Goal: Information Seeking & Learning: Learn about a topic

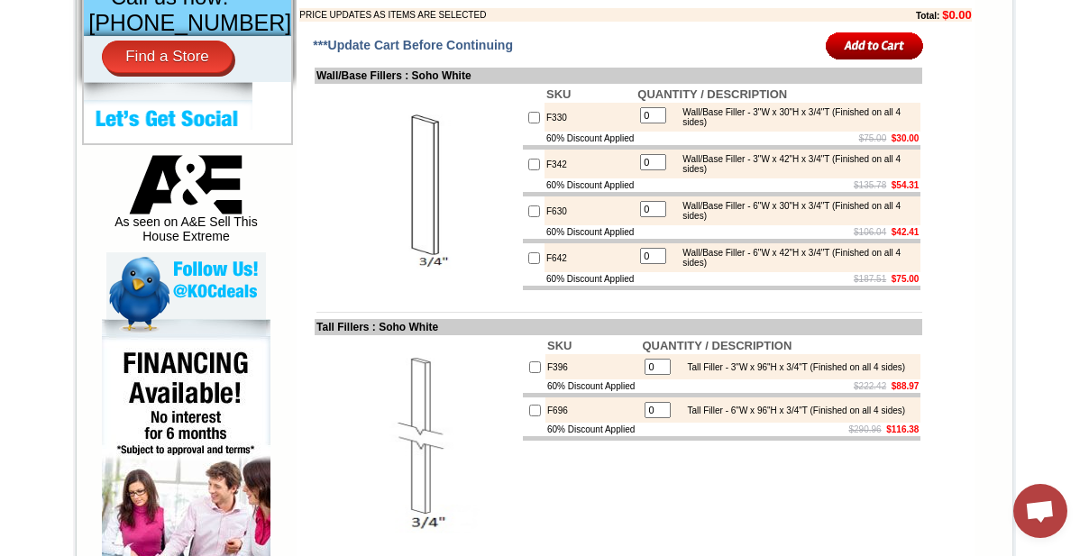
scroll to position [737, 0]
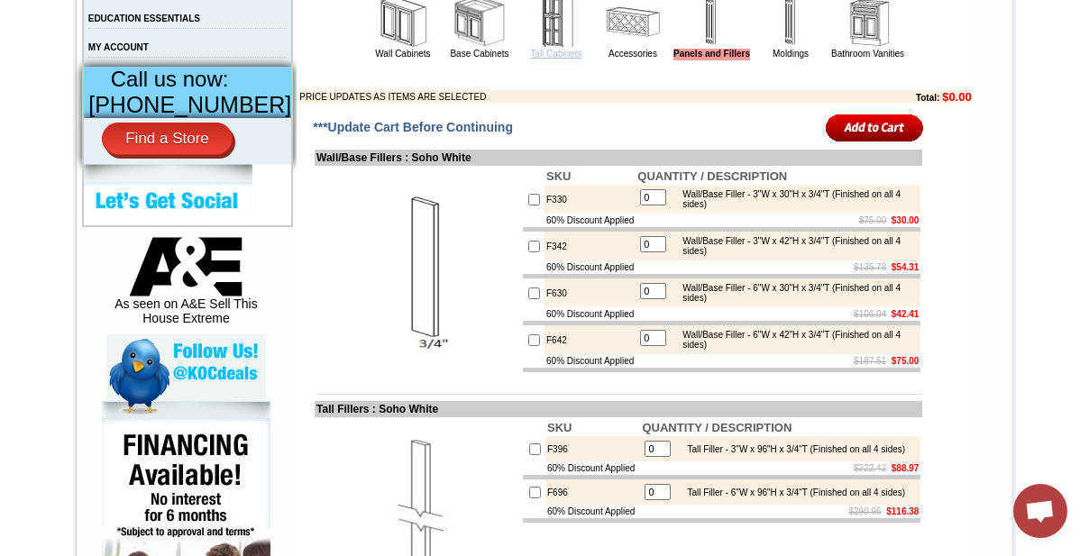
click at [535, 59] on link "Tall Cabinets" at bounding box center [555, 54] width 51 height 10
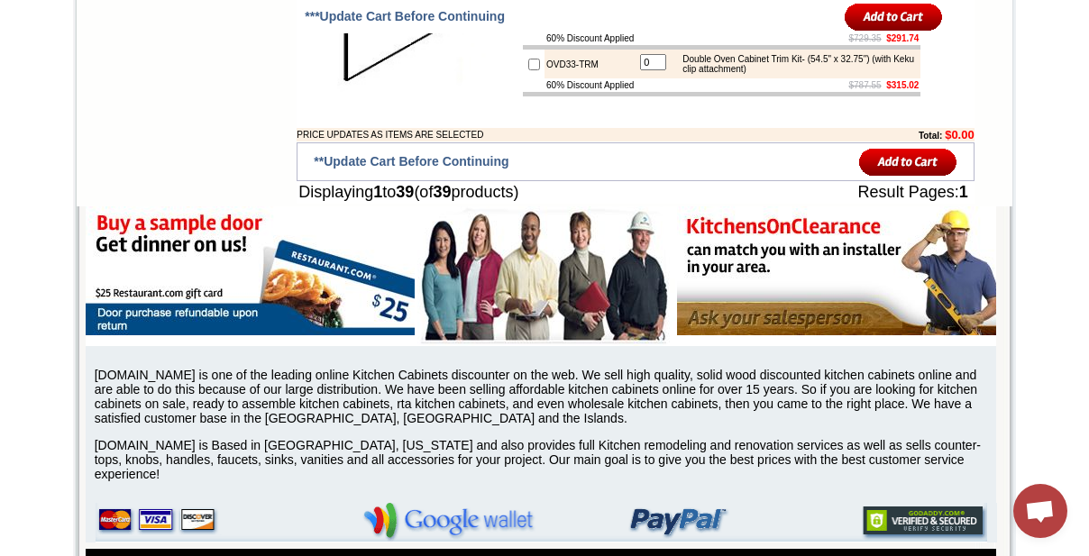
scroll to position [3441, 0]
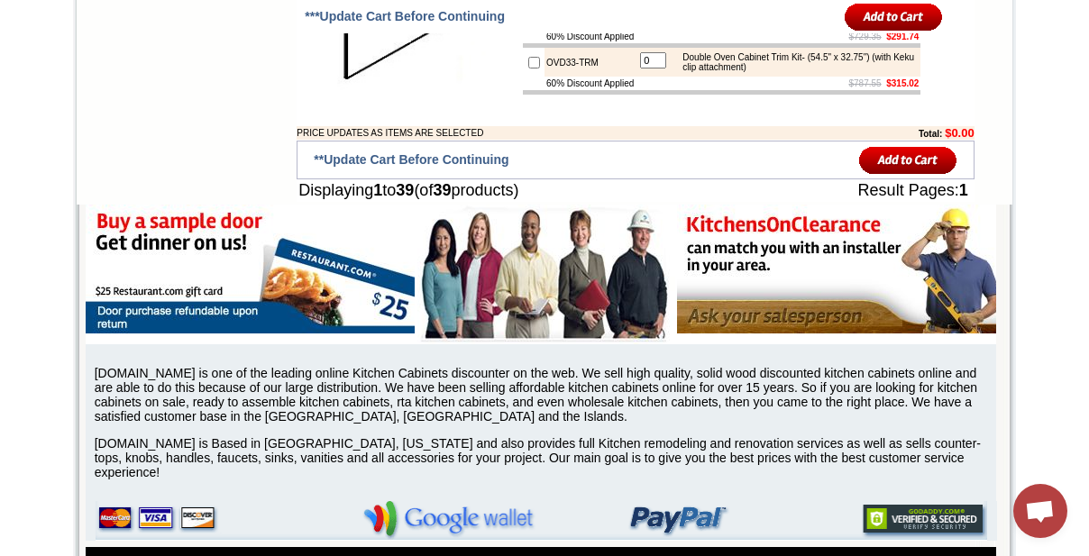
drag, startPoint x: 528, startPoint y: 245, endPoint x: 581, endPoint y: 251, distance: 53.5
copy td "OV30-TRM"
drag, startPoint x: 861, startPoint y: 237, endPoint x: 836, endPoint y: 237, distance: 24.3
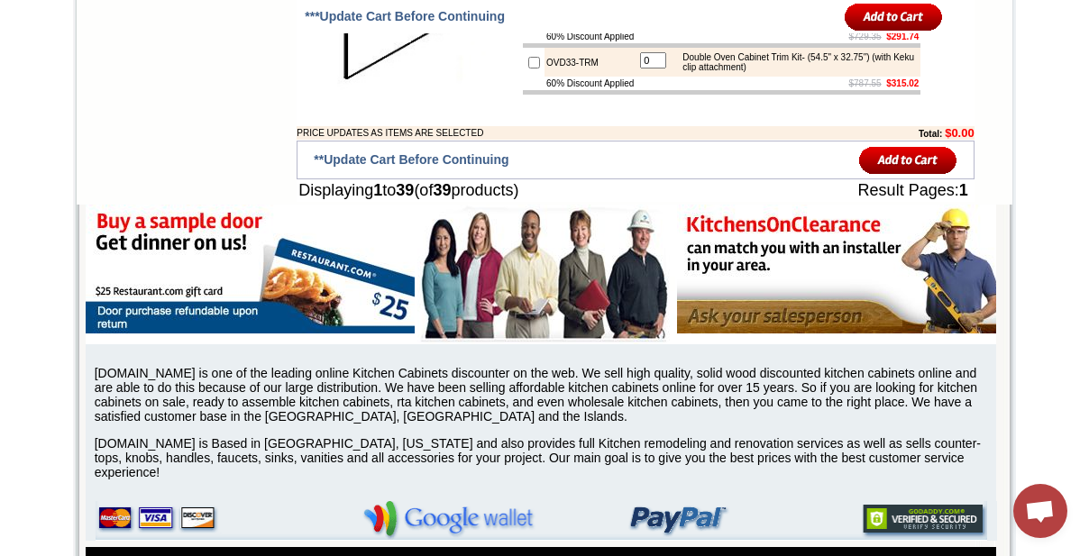
drag, startPoint x: 818, startPoint y: 239, endPoint x: 795, endPoint y: 240, distance: 23.4
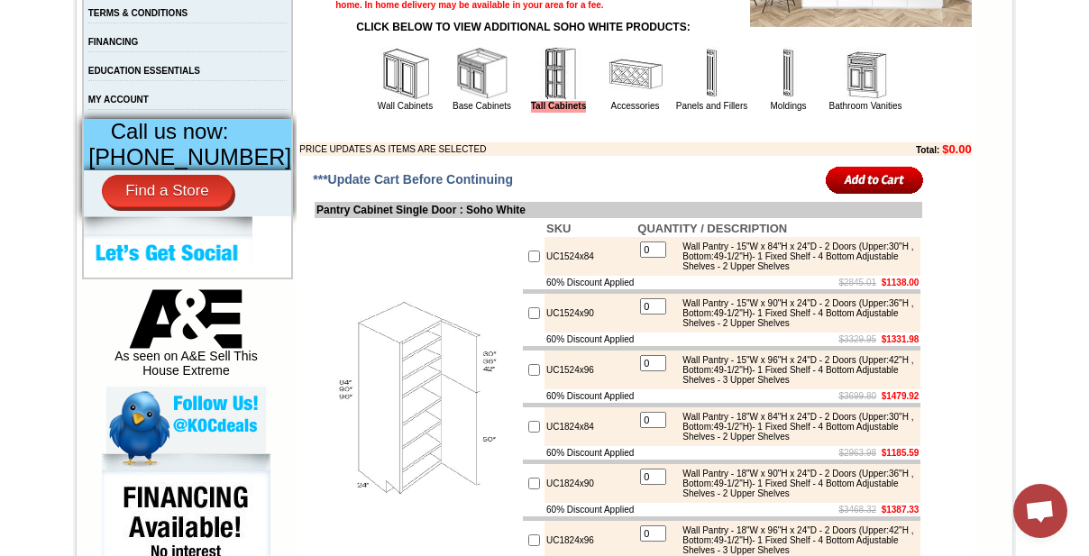
scroll to position [491, 0]
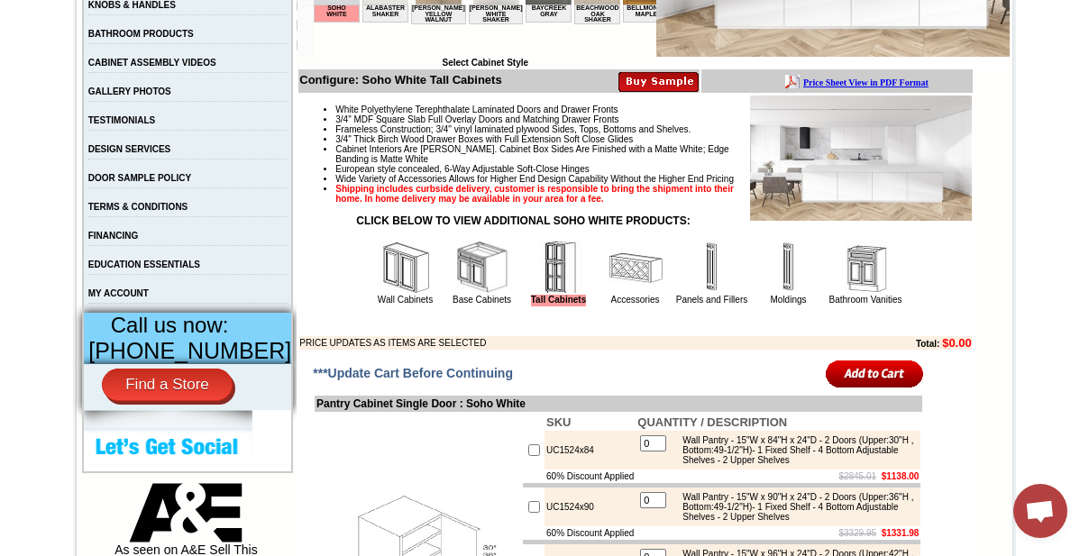
drag, startPoint x: 483, startPoint y: 322, endPoint x: 628, endPoint y: 332, distance: 145.4
click at [484, 305] on link "Base Cabinets" at bounding box center [481, 300] width 59 height 10
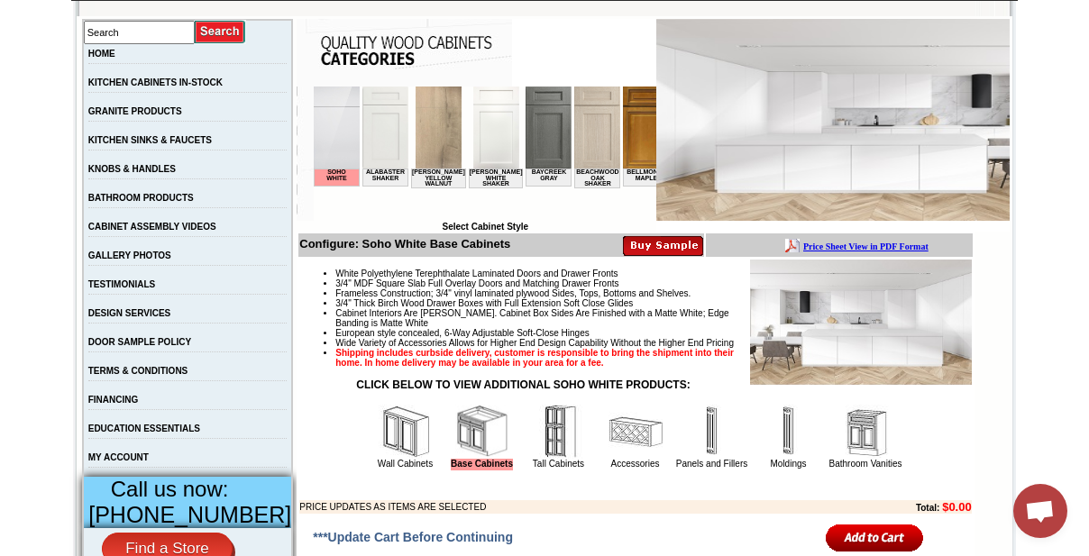
scroll to position [573, 0]
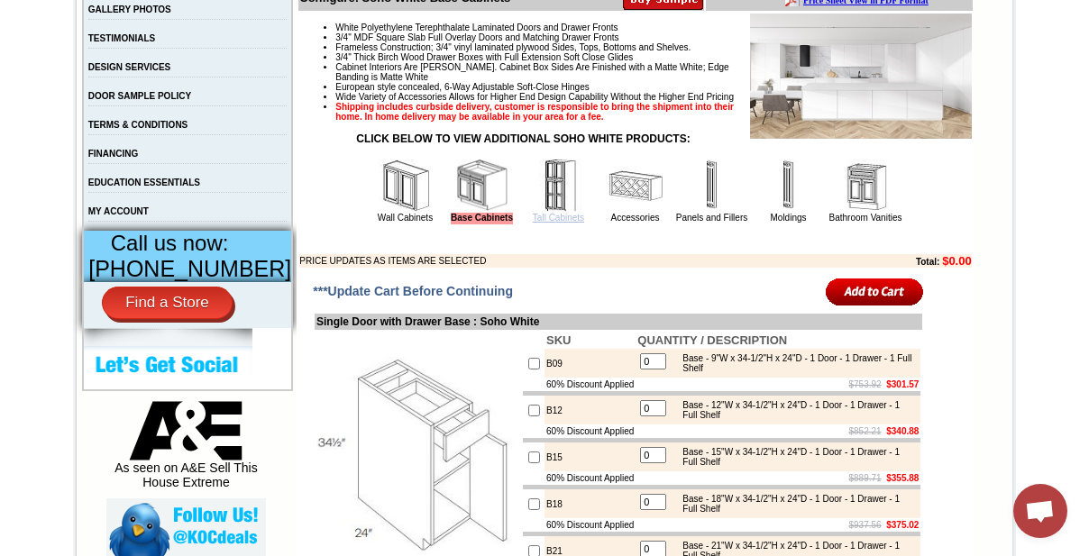
click at [548, 223] on link "Tall Cabinets" at bounding box center [558, 218] width 51 height 10
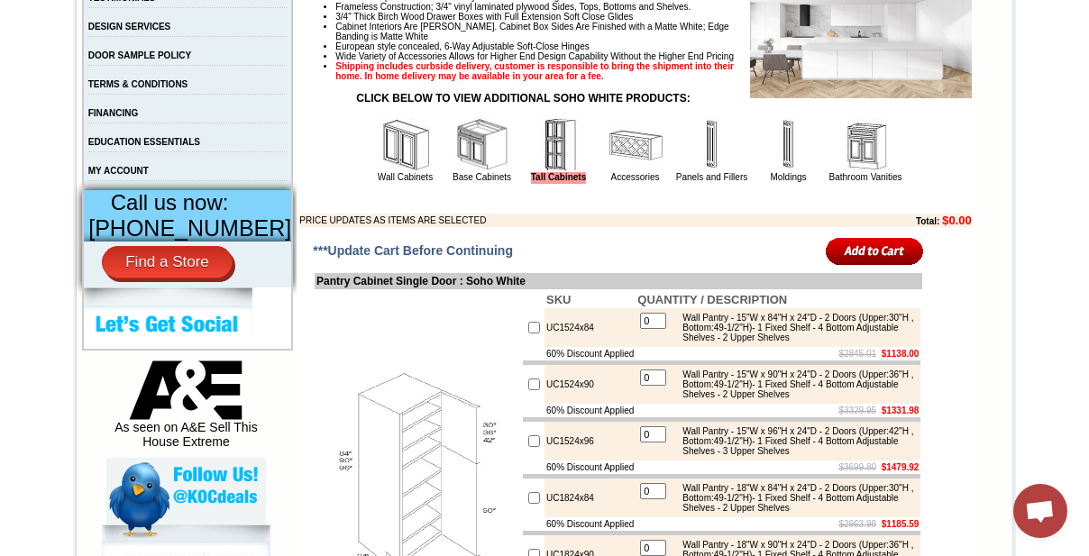
scroll to position [655, 0]
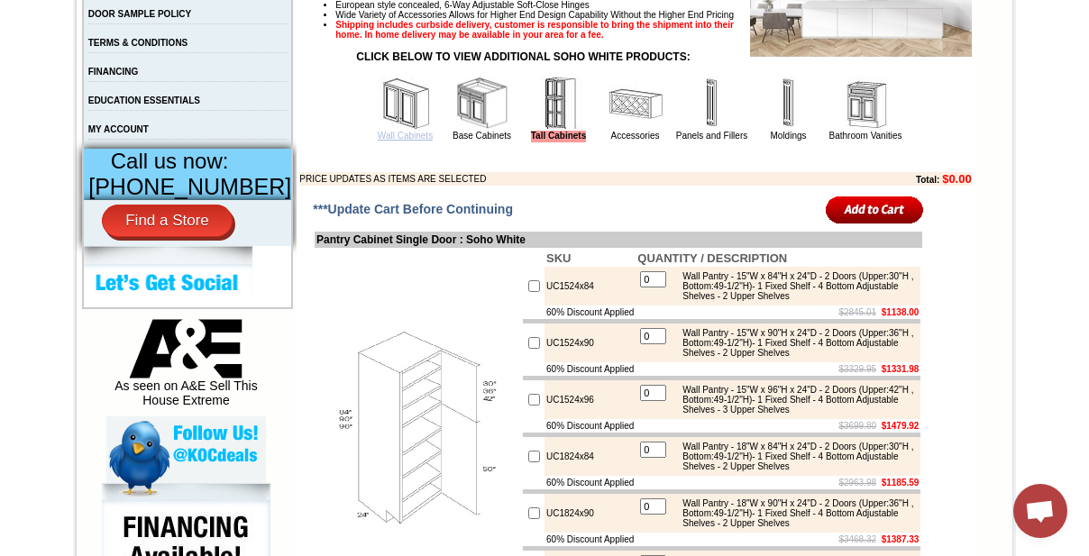
click at [391, 141] on link "Wall Cabinets" at bounding box center [405, 136] width 55 height 10
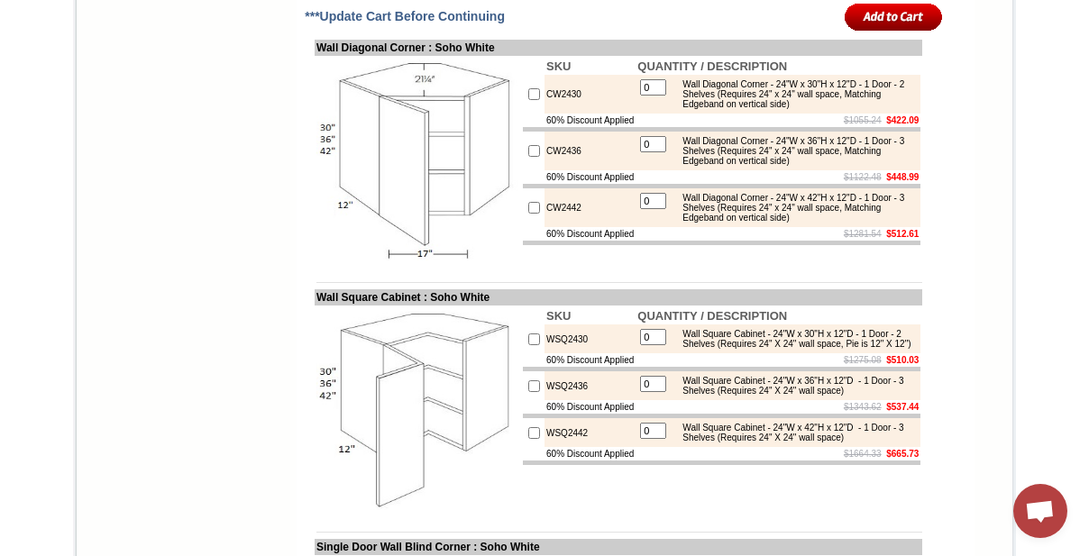
scroll to position [5325, 0]
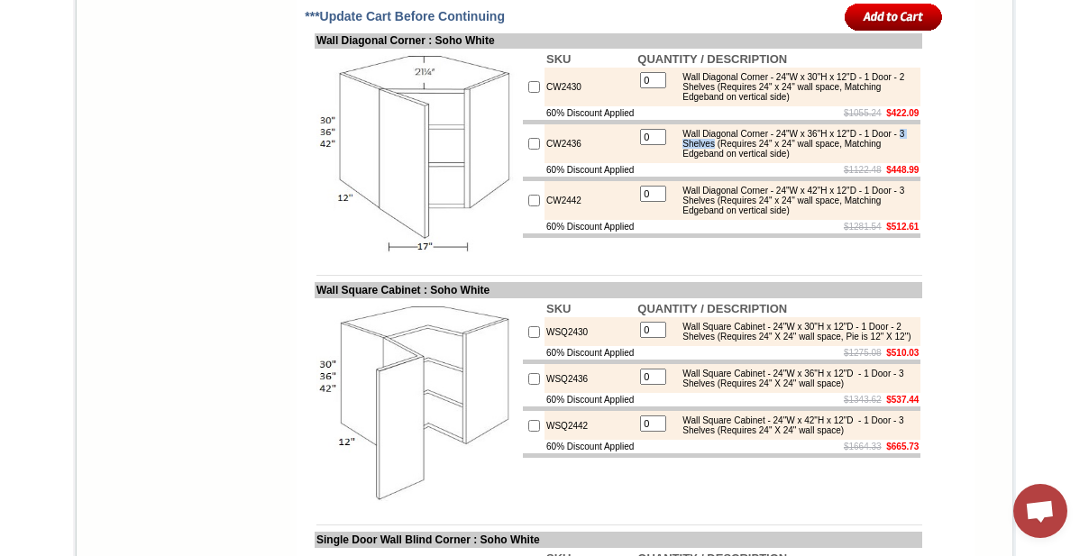
drag, startPoint x: 721, startPoint y: 253, endPoint x: 758, endPoint y: 256, distance: 37.0
click at [758, 159] on div "Wall Diagonal Corner - 24"W x 36"H x 12"D - 1 Door - 3 Shelves (Requires 24" x …" at bounding box center [794, 144] width 242 height 30
click at [548, 163] on td "CW2436" at bounding box center [589, 143] width 91 height 39
copy td "CW2436"
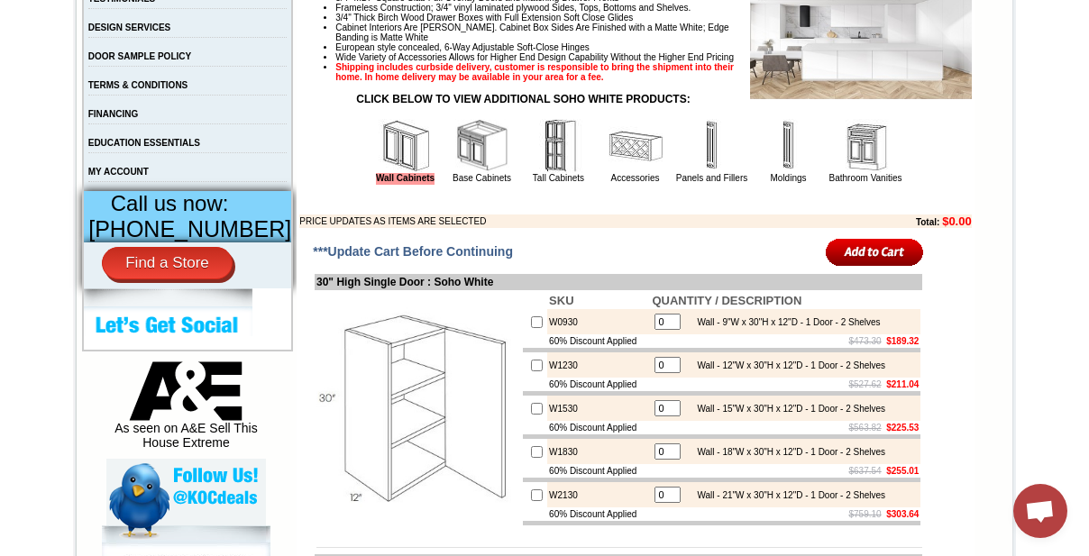
scroll to position [573, 0]
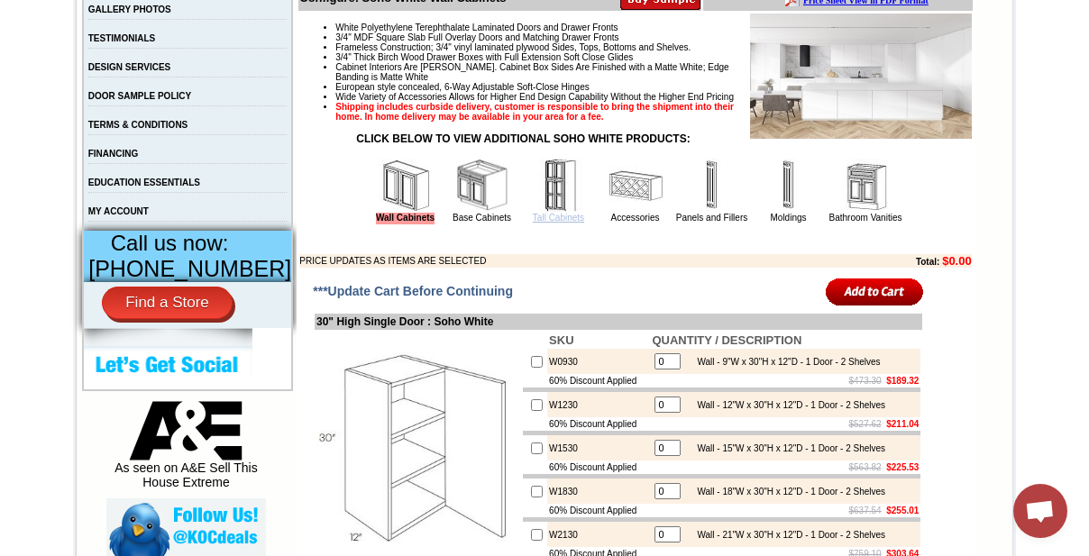
click at [533, 223] on link "Tall Cabinets" at bounding box center [558, 218] width 51 height 10
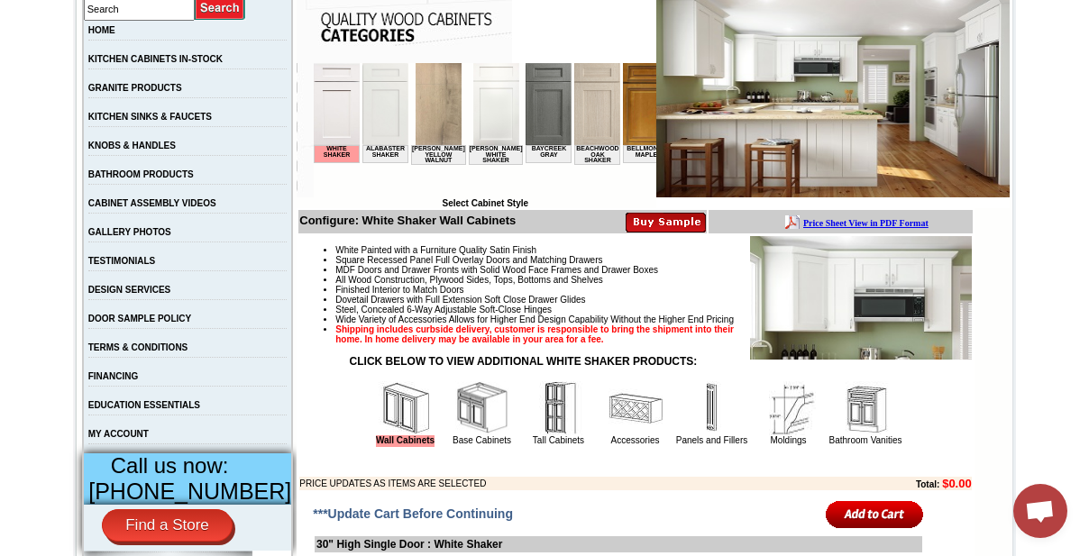
scroll to position [327, 0]
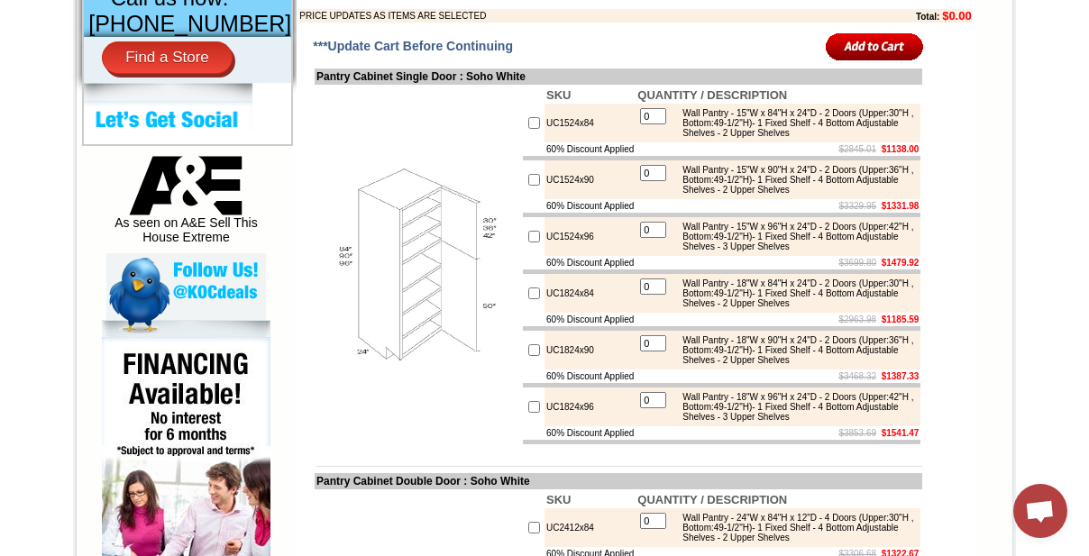
scroll to position [819, 0]
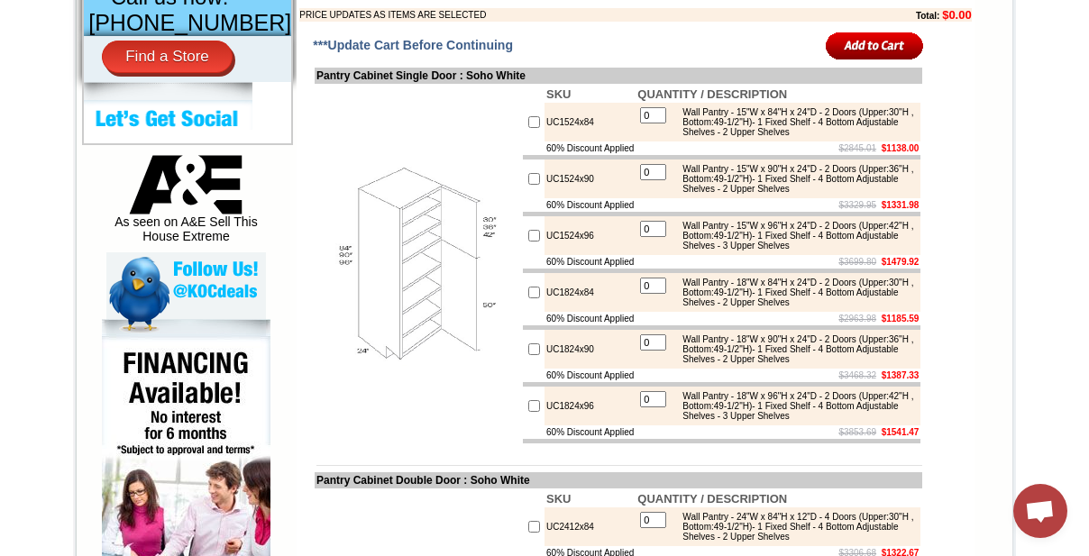
click at [544, 141] on td "UC1524x84" at bounding box center [589, 122] width 91 height 39
copy td "UC1524x84"
drag, startPoint x: 799, startPoint y: 148, endPoint x: 813, endPoint y: 148, distance: 13.5
click at [813, 137] on div "Wall Pantry - 15"W x 84"H x 24"D - 2 Doors (Upper:30"H , Bottom:49-1/2"H)- 1 Fi…" at bounding box center [794, 122] width 242 height 30
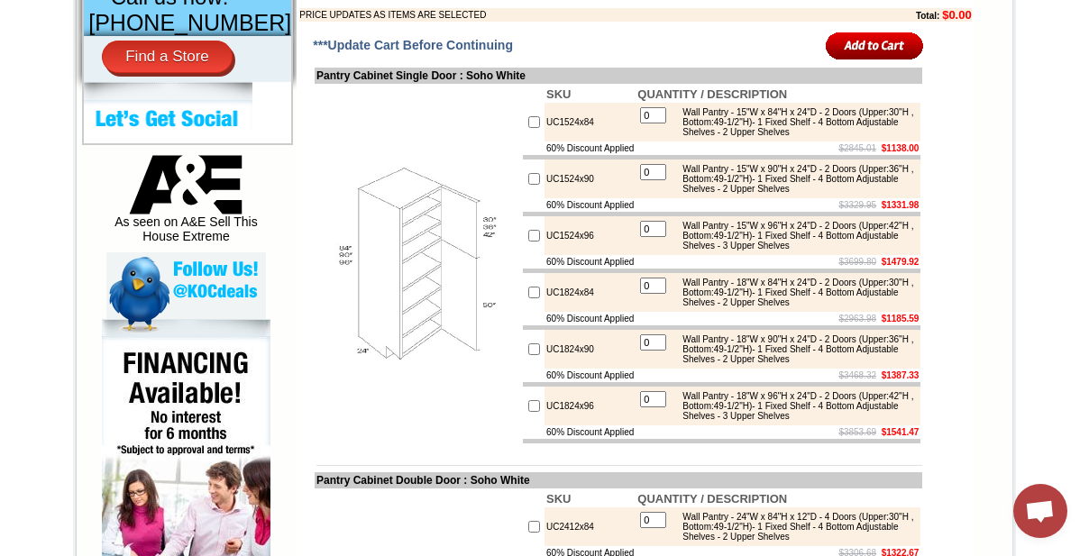
click at [461, 170] on td at bounding box center [418, 264] width 206 height 361
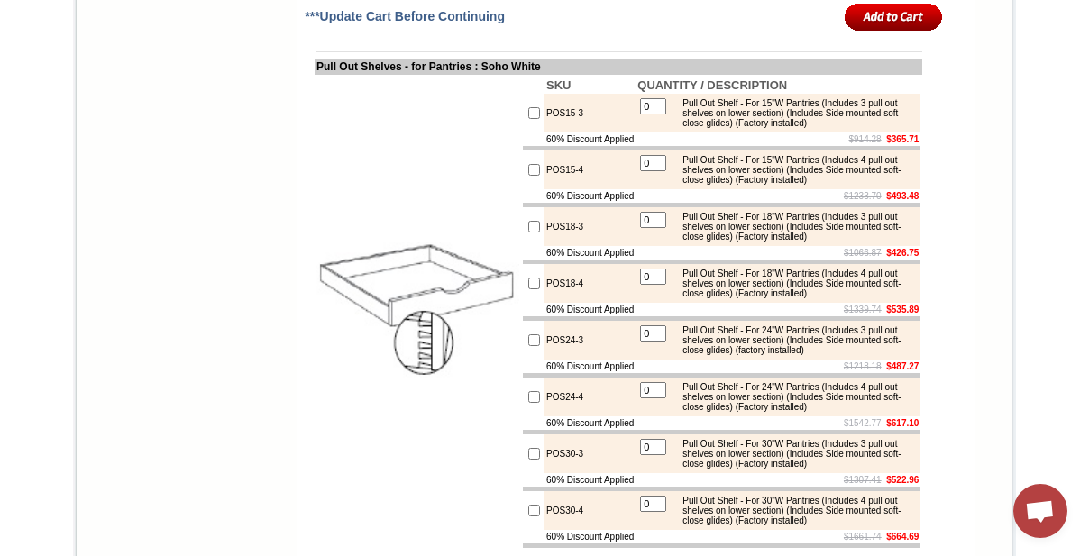
scroll to position [1802, 0]
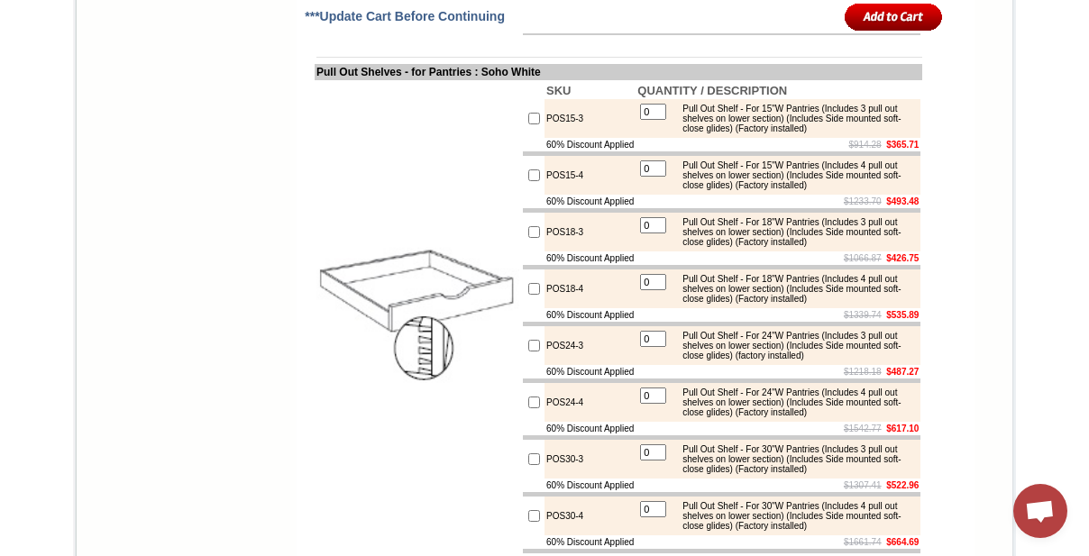
click at [546, 138] on td "POS15-3" at bounding box center [589, 118] width 91 height 39
click at [544, 138] on td "POS15-3" at bounding box center [589, 118] width 91 height 39
click at [744, 133] on div "Pull Out Shelf - For 15"W Pantries (Includes 3 pull out shelves on lower sectio…" at bounding box center [794, 119] width 242 height 30
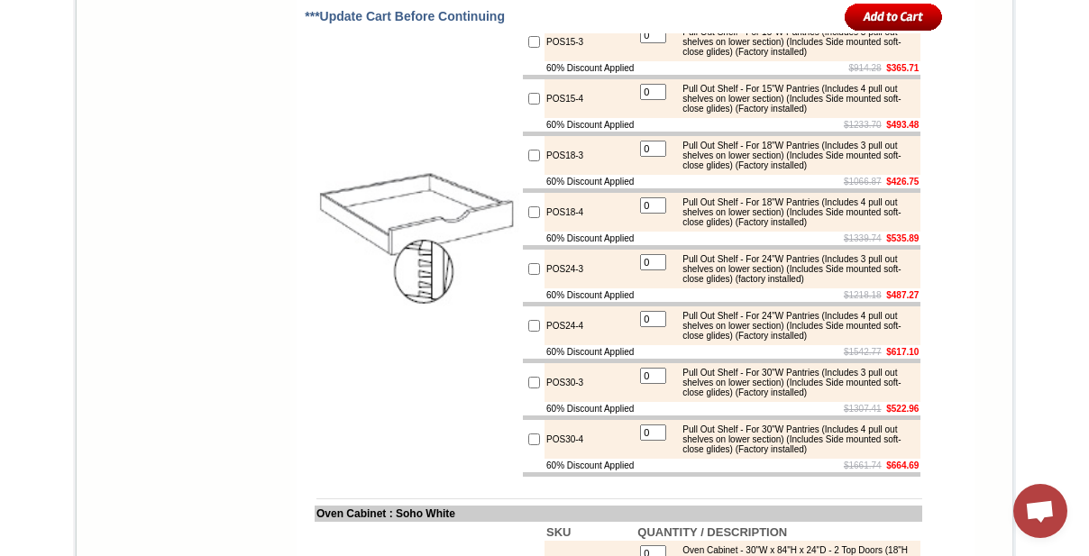
scroll to position [1720, 0]
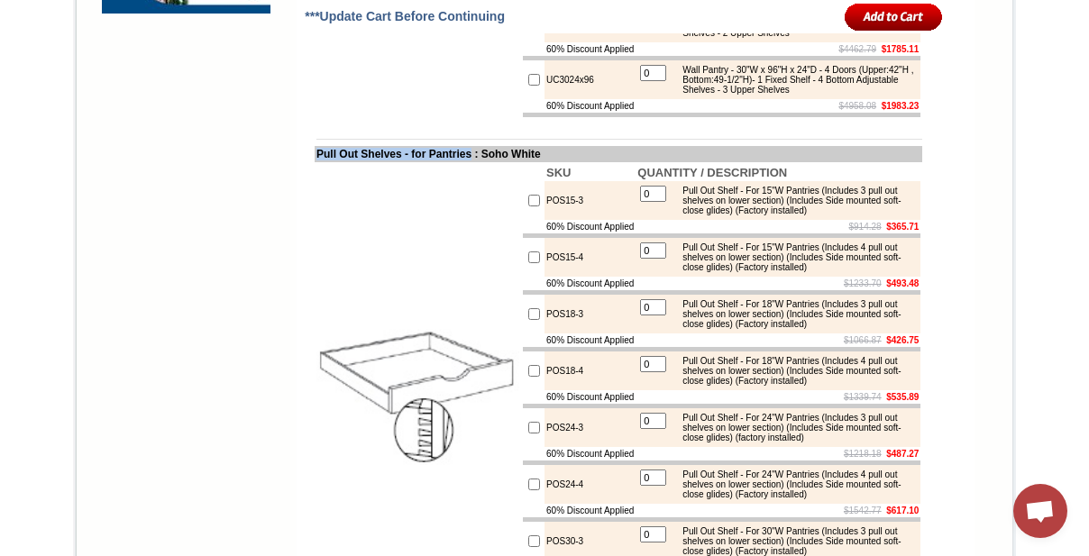
drag, startPoint x: 299, startPoint y: 247, endPoint x: 479, endPoint y: 249, distance: 180.2
click at [479, 162] on td "Pull Out Shelves - for Pantries : Soho White" at bounding box center [618, 154] width 607 height 16
copy td "Pull Out Shelves - for Pantries"
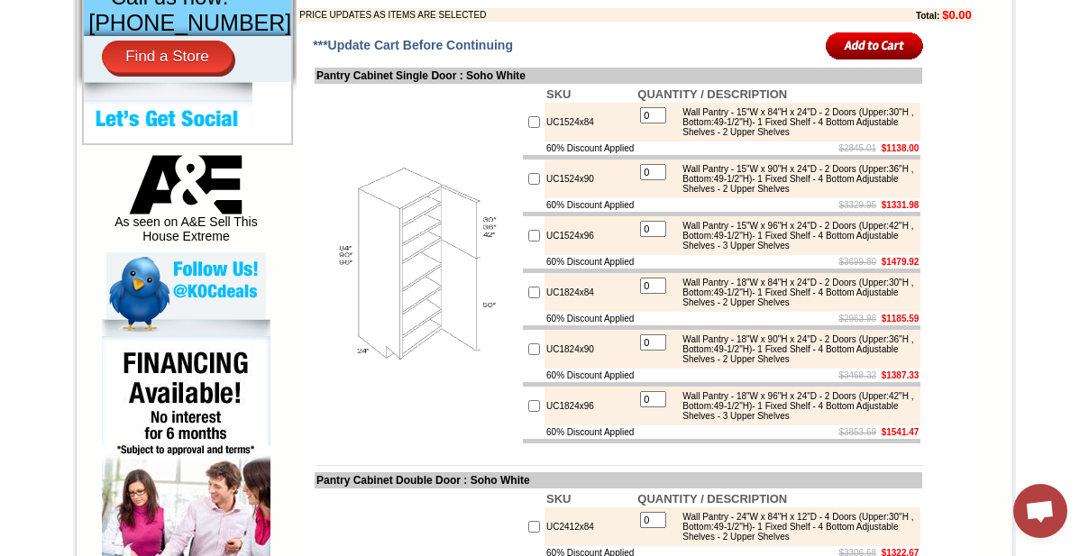
scroll to position [737, 0]
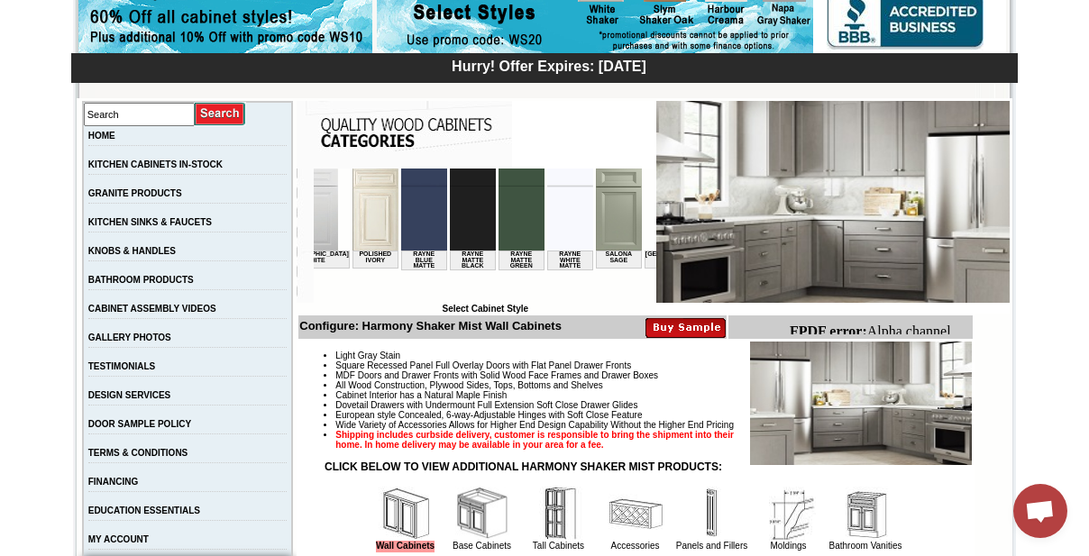
scroll to position [0, 2379]
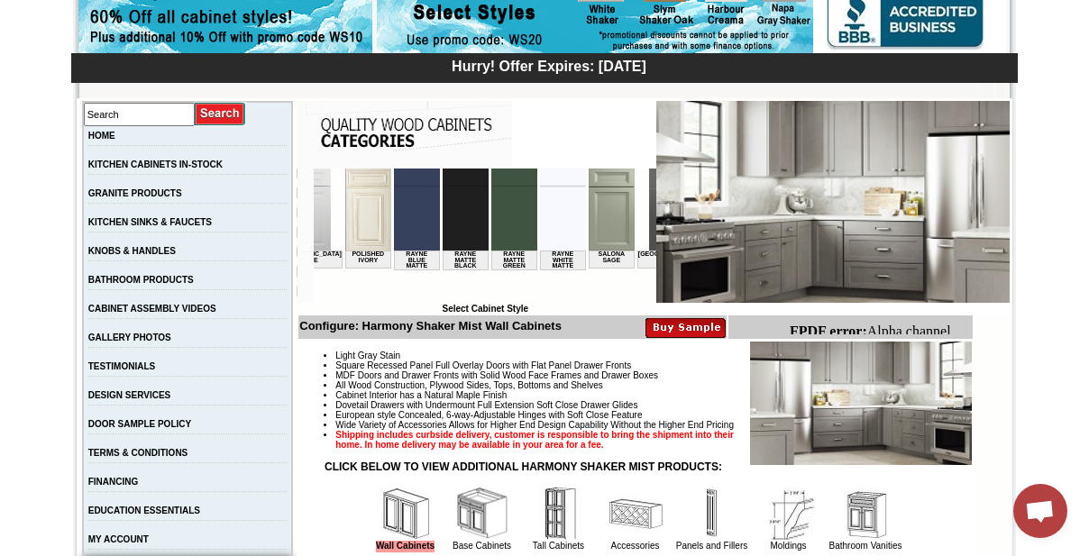
click at [649, 217] on img at bounding box center [672, 210] width 46 height 82
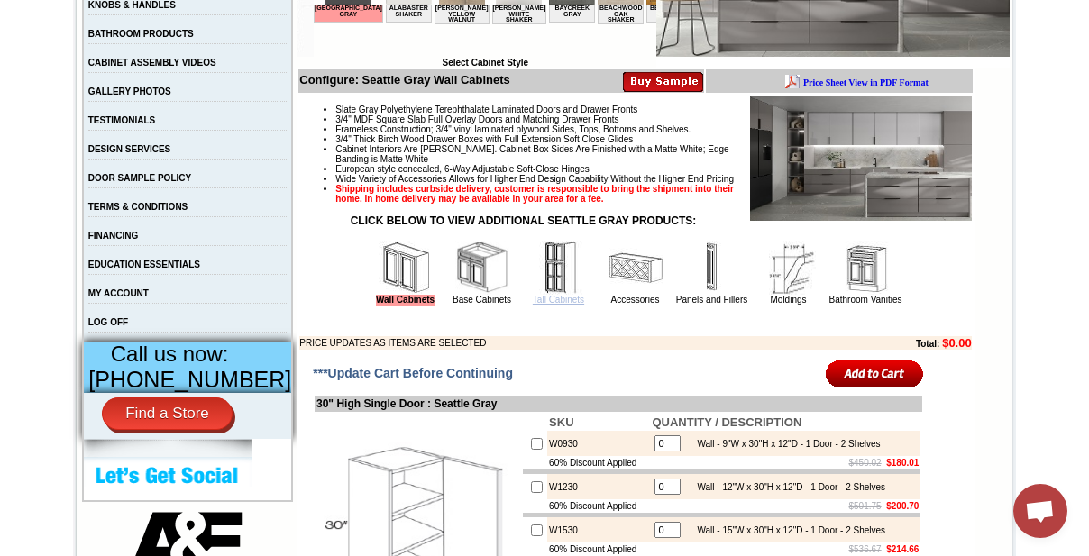
click at [549, 305] on link "Tall Cabinets" at bounding box center [558, 300] width 51 height 10
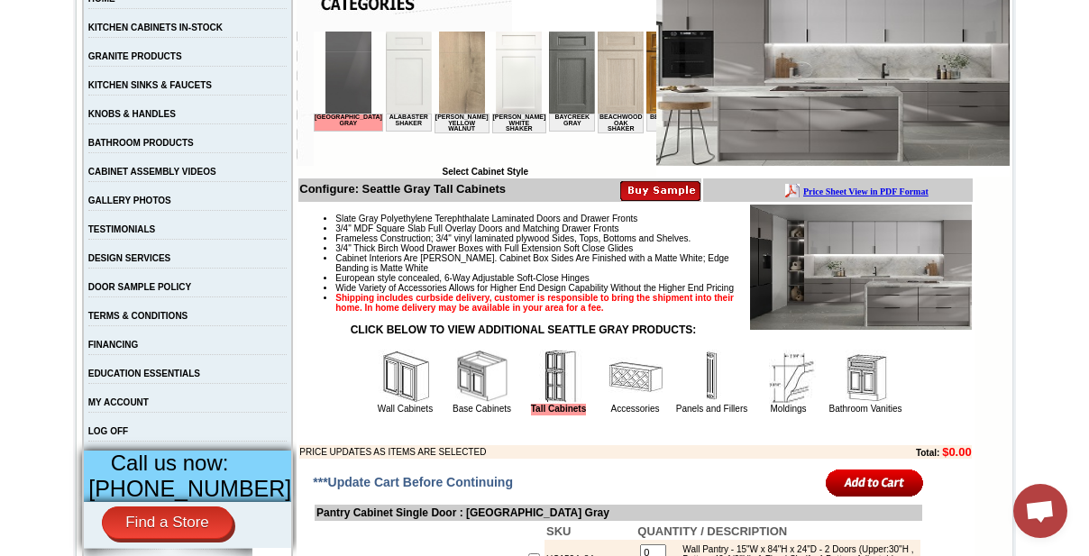
scroll to position [573, 0]
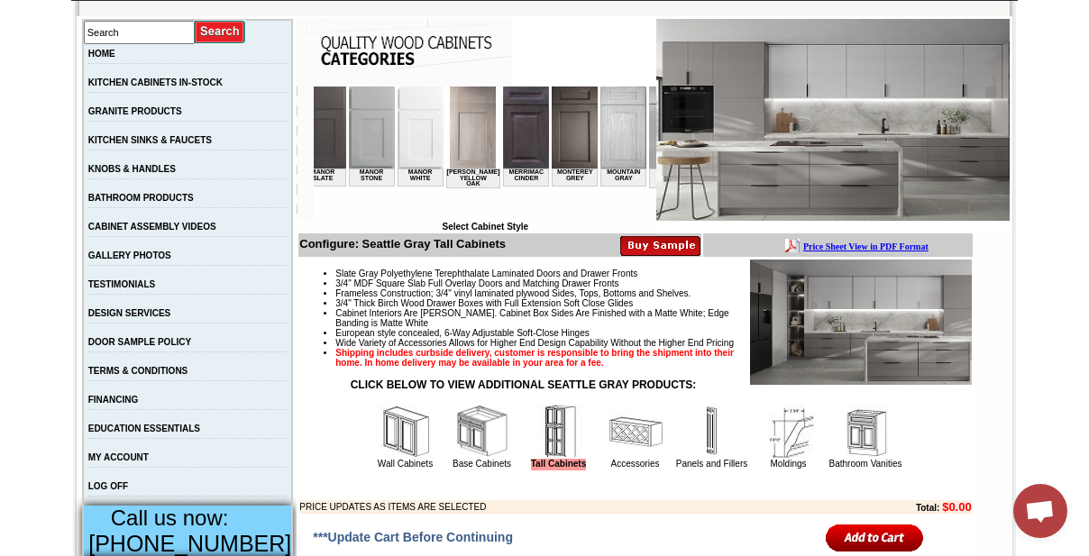
scroll to position [0, 1919]
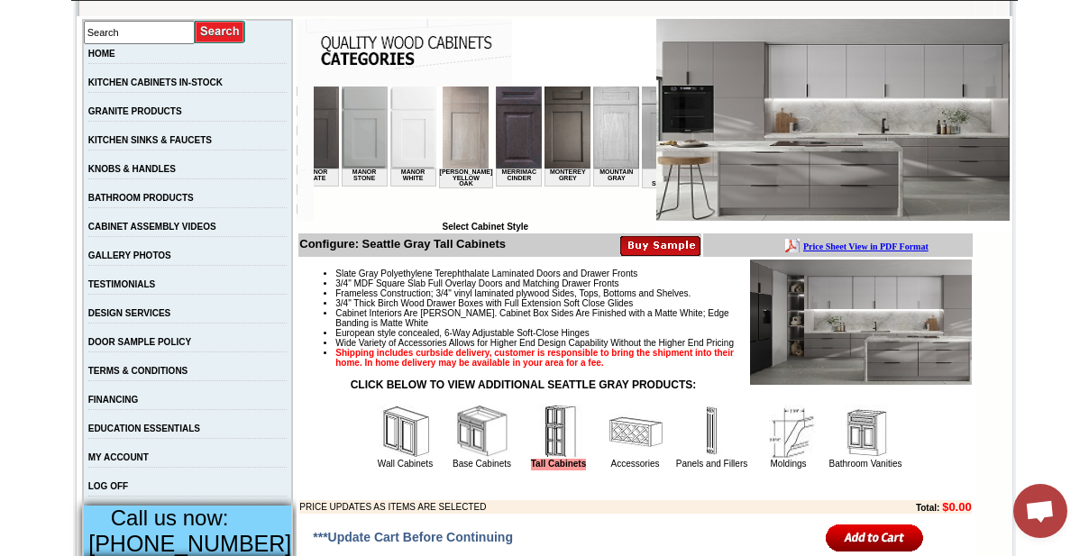
click at [642, 149] on img at bounding box center [665, 128] width 46 height 82
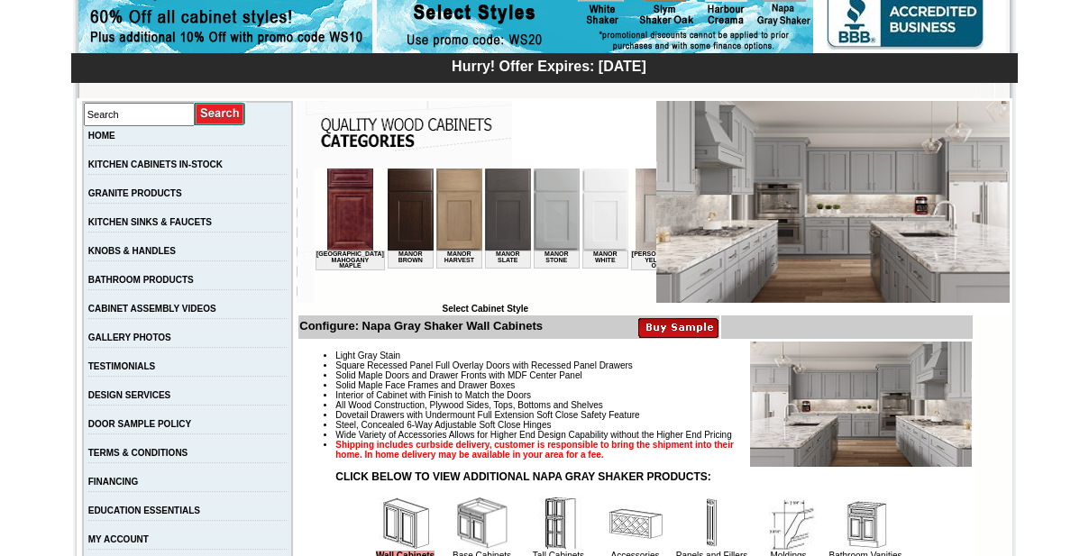
scroll to position [0, 1719]
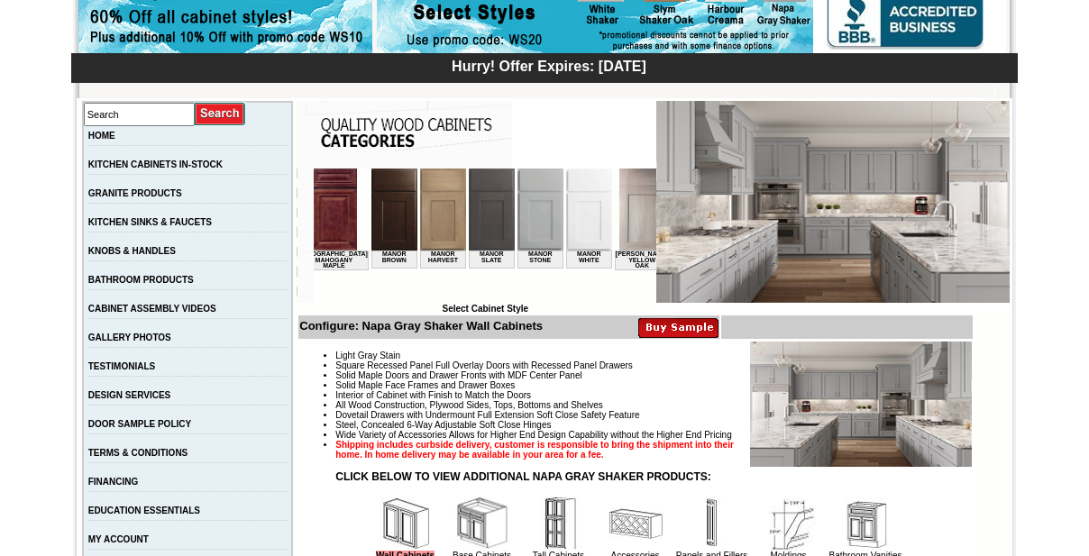
drag, startPoint x: 643, startPoint y: 464, endPoint x: 546, endPoint y: 244, distance: 240.1
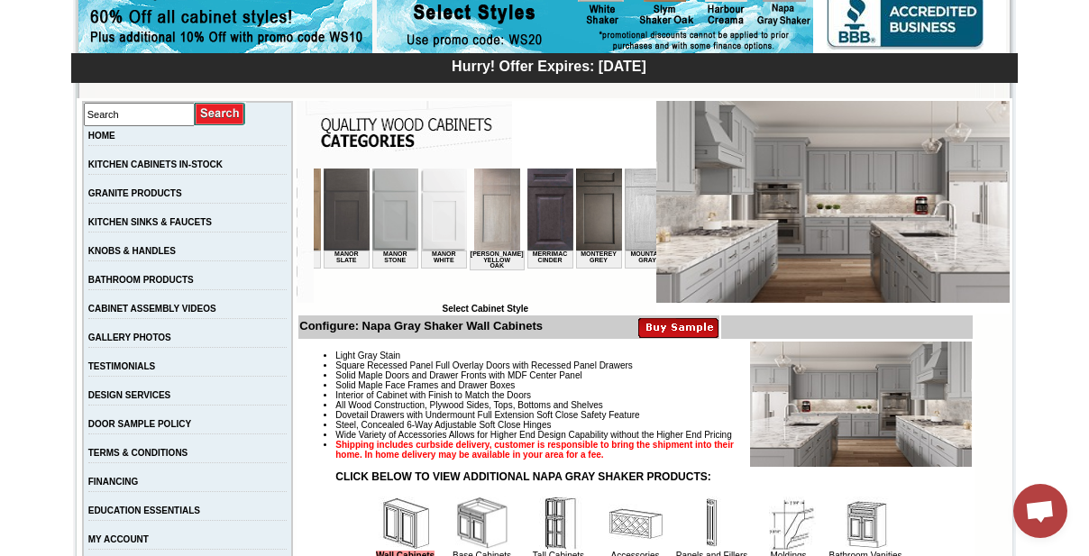
click at [677, 220] on img at bounding box center [700, 210] width 46 height 82
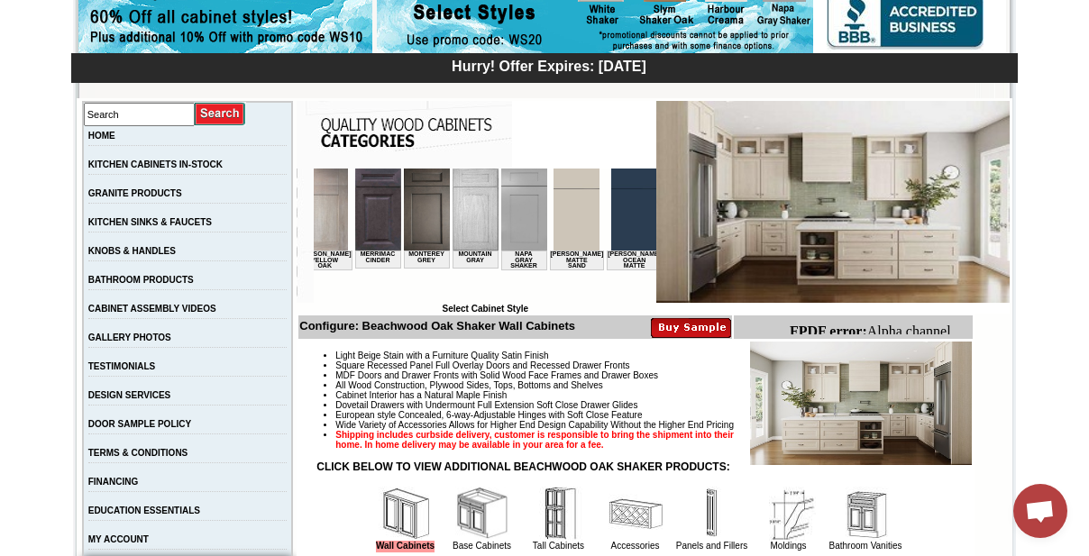
scroll to position [0, 1957]
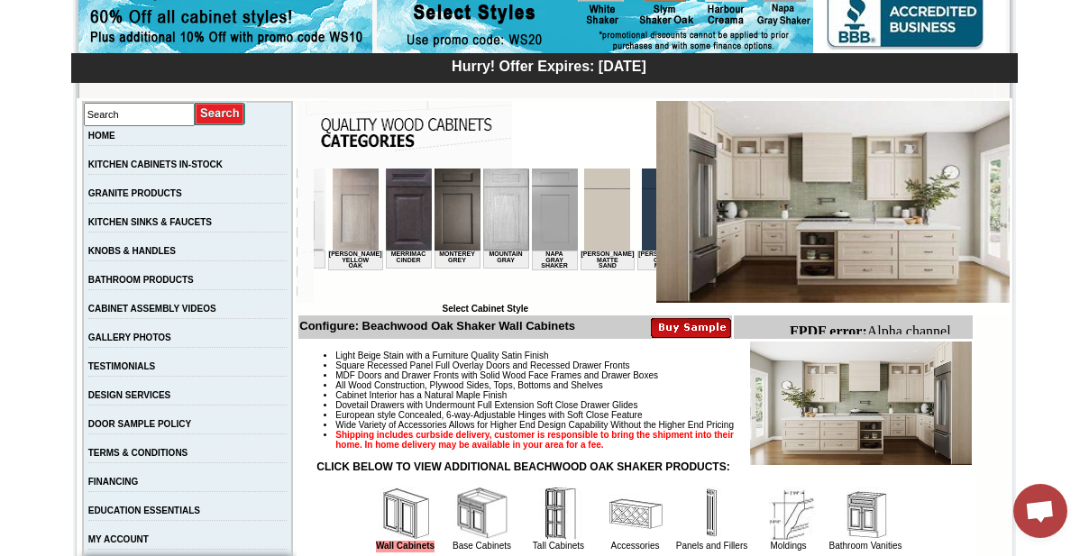
click at [642, 221] on img at bounding box center [665, 210] width 46 height 82
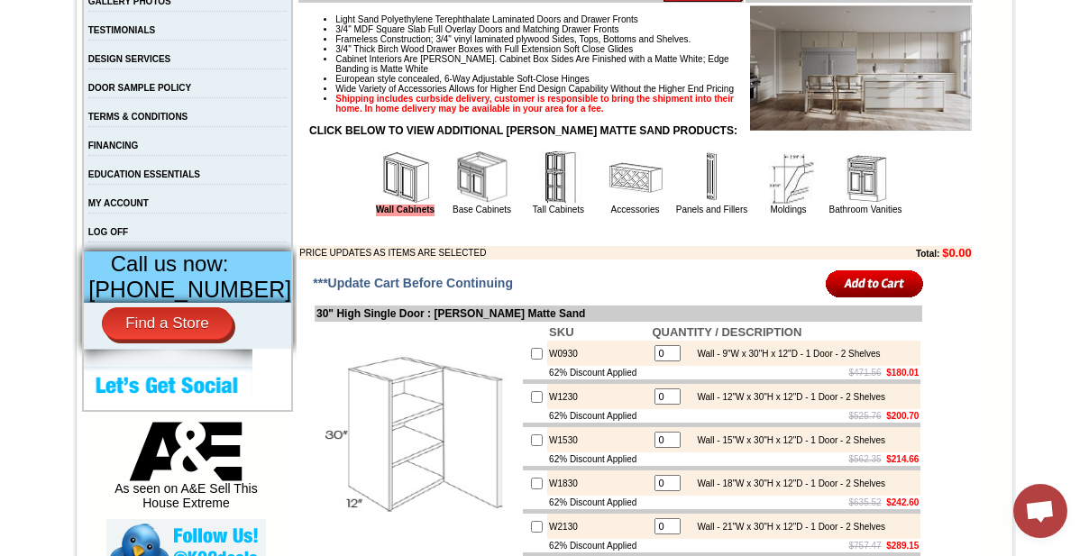
scroll to position [737, 0]
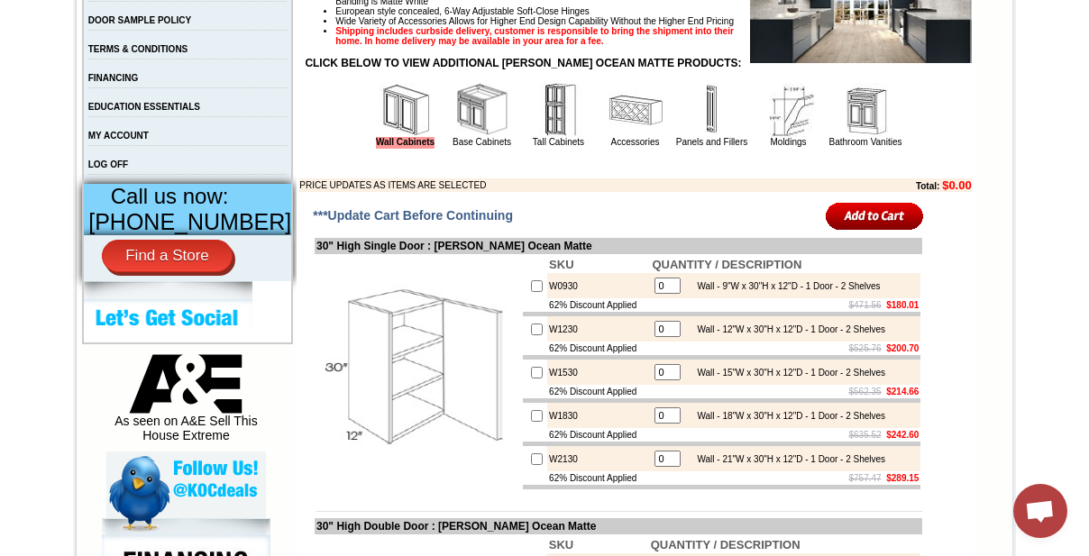
scroll to position [819, 0]
